Goal: Task Accomplishment & Management: Use online tool/utility

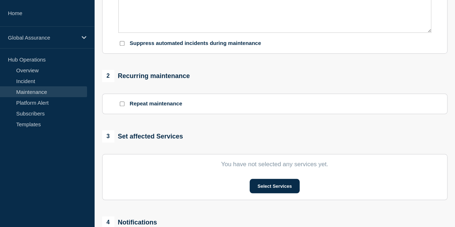
scroll to position [290, 0]
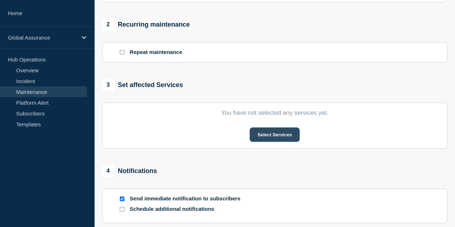
click at [282, 136] on button "Select Services" at bounding box center [275, 134] width 50 height 14
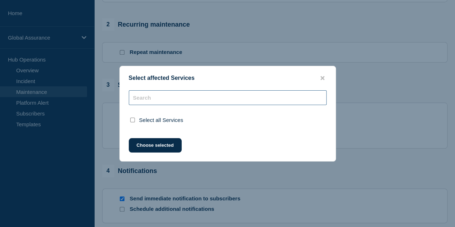
click at [222, 102] on input "text" at bounding box center [228, 97] width 198 height 15
type input "a"
checkbox input "false"
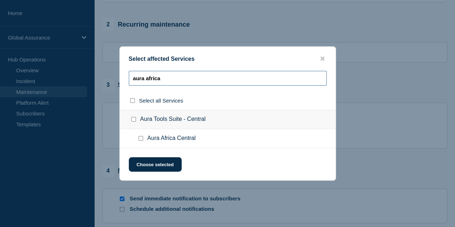
type input "aura africa"
click at [175, 135] on span "Aura Africa Central" at bounding box center [172, 138] width 48 height 7
click at [141, 139] on input "Aura Africa Central checkbox" at bounding box center [141, 138] width 5 height 5
checkbox input "true"
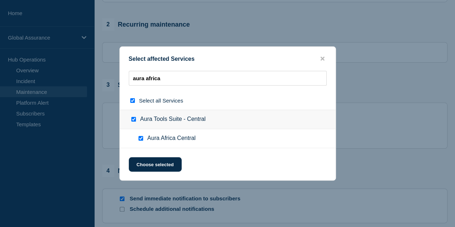
checkbox input "true"
click at [161, 162] on button "Choose selected" at bounding box center [155, 164] width 53 height 14
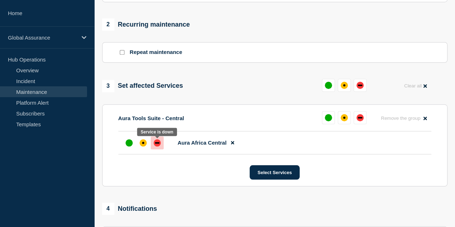
click at [158, 143] on div "down" at bounding box center [157, 142] width 7 height 7
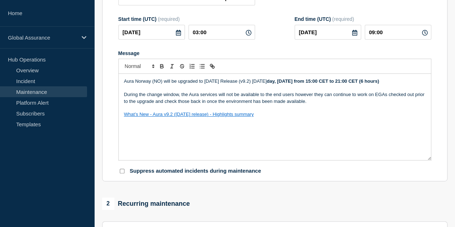
scroll to position [109, 0]
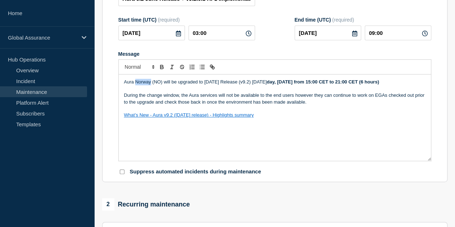
drag, startPoint x: 135, startPoint y: 82, endPoint x: 150, endPoint y: 83, distance: 15.5
click at [150, 83] on p "Aura Norway (NO) will be upgraded to June 2025 Release (v9.2) on Fri day, 22nd …" at bounding box center [275, 82] width 302 height 6
click at [169, 81] on p "Aura Africa Central (NO) will be upgraded to June 2025 Release (v9.2) on Fri da…" at bounding box center [275, 82] width 302 height 6
click at [344, 83] on strong "day, 22nd August from 15:00 CET to 21:00 CET (6 hours)" at bounding box center [335, 81] width 112 height 5
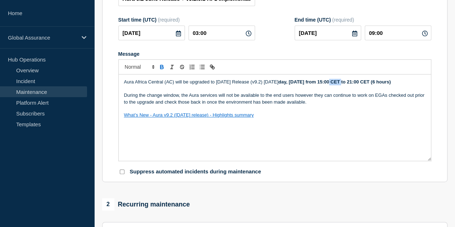
drag, startPoint x: 346, startPoint y: 83, endPoint x: 335, endPoint y: 83, distance: 11.5
click at [335, 83] on strong "day, 22nd August from 15:00 CET to 21:00 CET (6 hours)" at bounding box center [335, 81] width 112 height 5
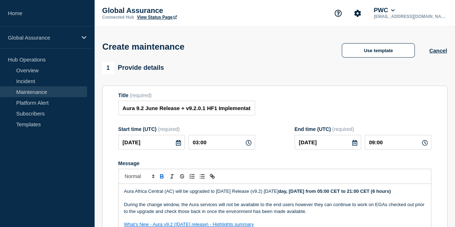
scroll to position [0, 0]
click at [365, 193] on strong "day, 22nd August from 05:00 CET to 21:00 CET (6 hours)" at bounding box center [335, 191] width 112 height 5
click at [380, 214] on p "During the change window, the Aura services will not be available to the end us…" at bounding box center [275, 208] width 302 height 13
drag, startPoint x: 277, startPoint y: 193, endPoint x: 408, endPoint y: 196, distance: 130.4
click at [408, 195] on p "Aura Africa Central (AC) will be upgraded to June 2025 Release (v9.2) on Fri da…" at bounding box center [275, 191] width 302 height 6
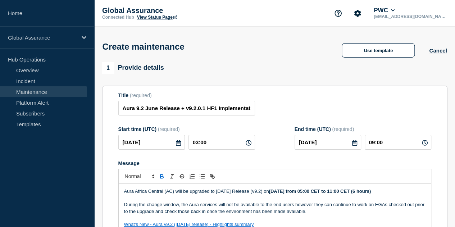
click at [352, 202] on p "Message" at bounding box center [275, 198] width 302 height 6
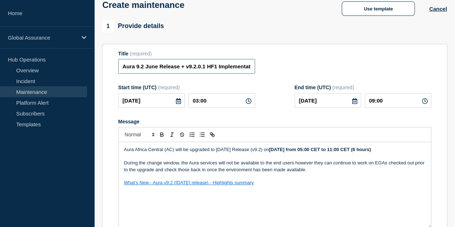
scroll to position [0, 69]
drag, startPoint x: 202, startPoint y: 65, endPoint x: 276, endPoint y: 62, distance: 73.5
click at [276, 62] on div "Title (required) Aura 9.2 June Release + v9.2.0.1 HF1 Implementation - Africa C…" at bounding box center [274, 62] width 313 height 23
click at [283, 66] on div "Title (required) Aura 9.2 June Release + v9.2.0.1 HF1 Implementation - Africa C…" at bounding box center [274, 62] width 313 height 23
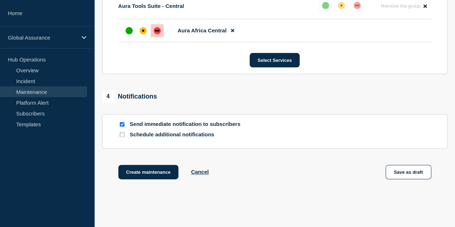
scroll to position [432, 0]
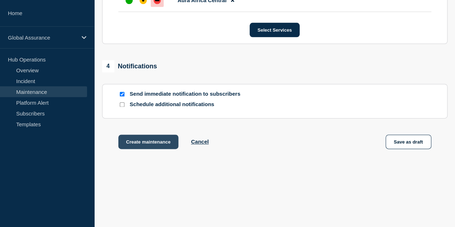
click at [156, 142] on button "Create maintenance" at bounding box center [148, 142] width 60 height 14
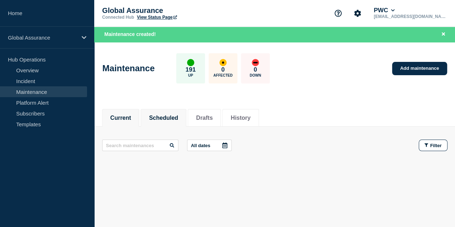
click at [178, 119] on button "Scheduled" at bounding box center [163, 118] width 29 height 6
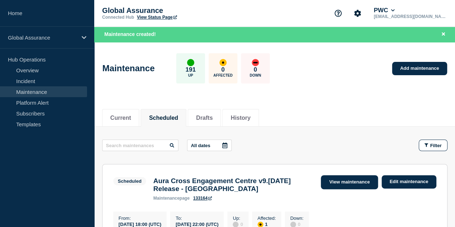
click at [346, 184] on link "View maintenance" at bounding box center [349, 182] width 57 height 14
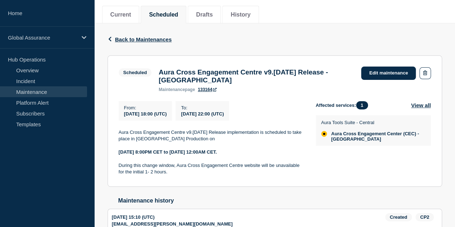
scroll to position [53, 0]
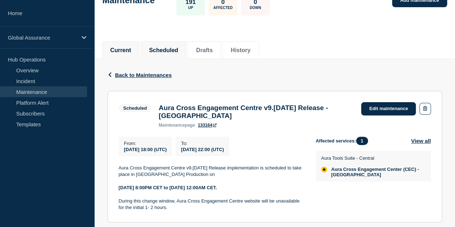
click at [128, 49] on button "Current" at bounding box center [121, 50] width 21 height 6
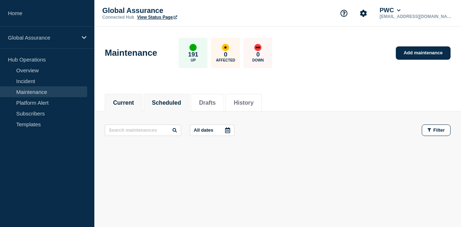
click at [178, 107] on li "Scheduled" at bounding box center [167, 103] width 46 height 18
